Goal: Task Accomplishment & Management: Manage account settings

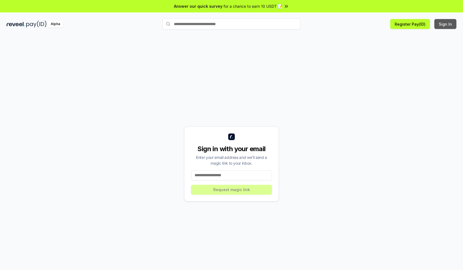
click at [445, 24] on button "Sign In" at bounding box center [445, 24] width 22 height 10
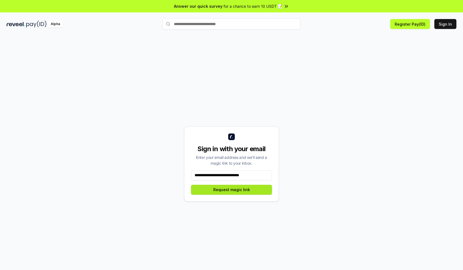
type input "**********"
click at [231, 189] on button "Request magic link" at bounding box center [231, 189] width 81 height 10
